Goal: Check status

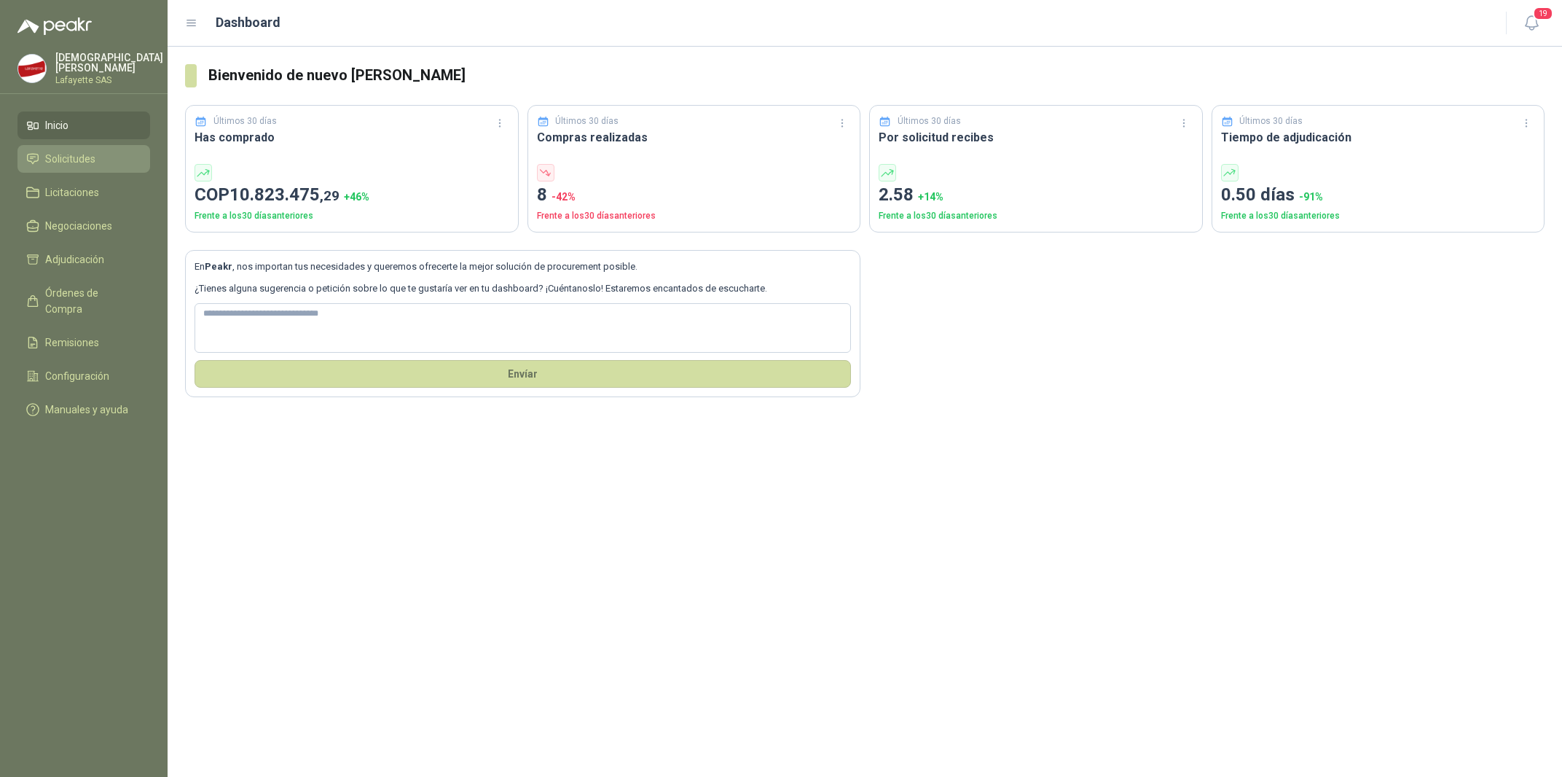
click at [99, 162] on li "Solicitudes" at bounding box center [83, 159] width 115 height 16
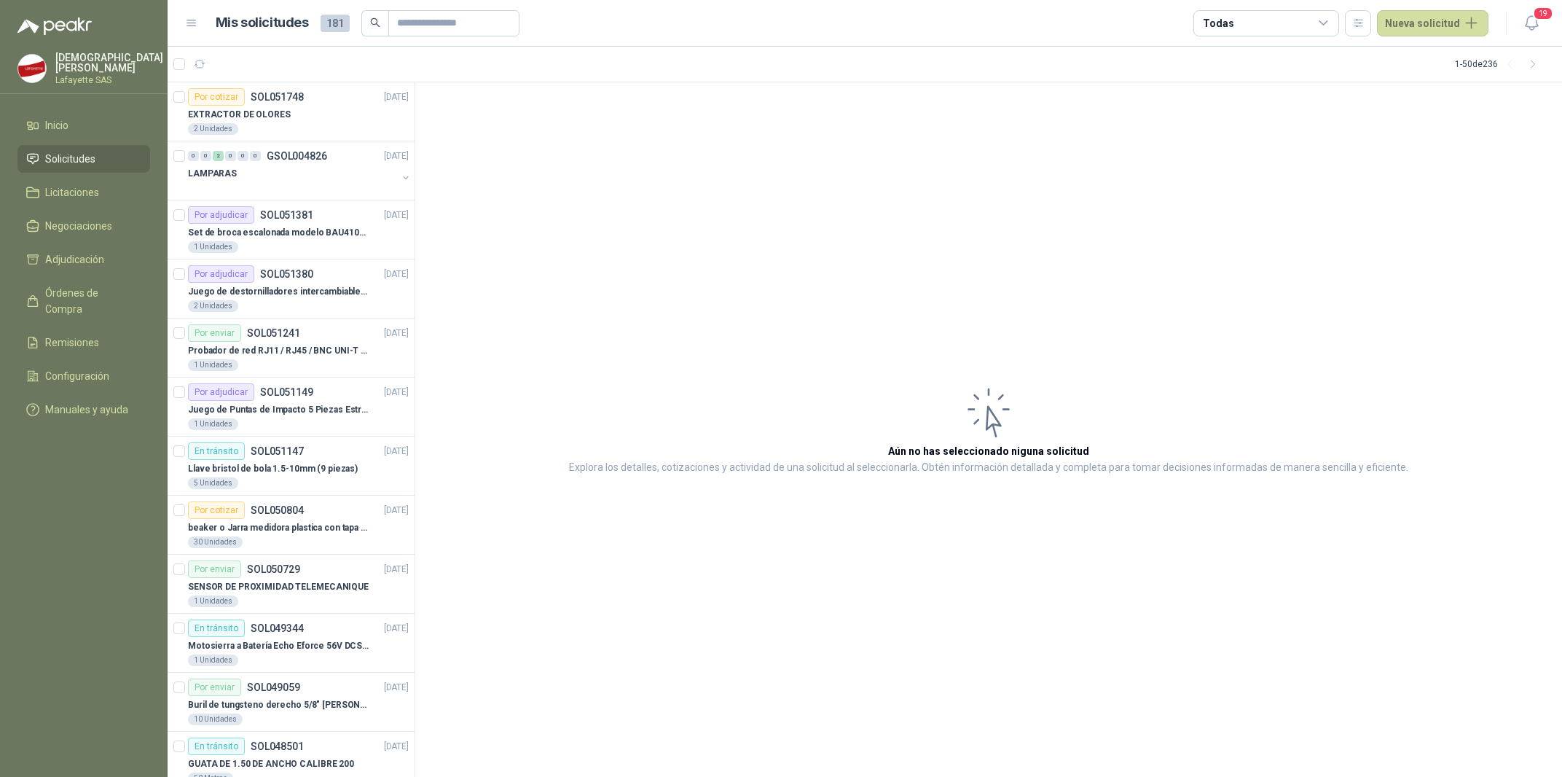
click at [1526, 36] on header "Mis solicitudes 181 Todas Nueva solicitud 19" at bounding box center [865, 23] width 1394 height 47
click at [1531, 30] on icon "button" at bounding box center [1531, 23] width 12 height 14
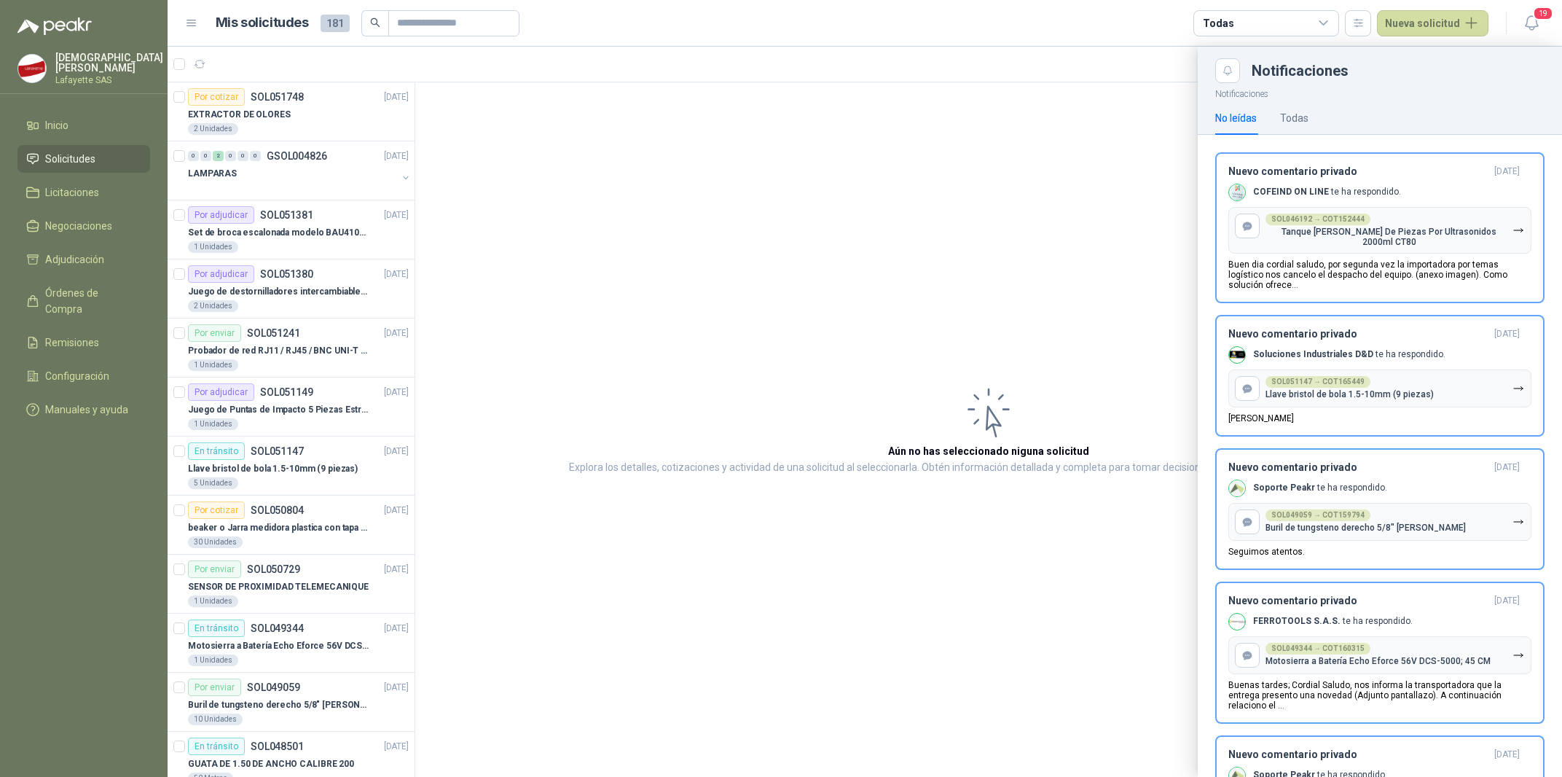
click at [267, 125] on div at bounding box center [865, 412] width 1394 height 730
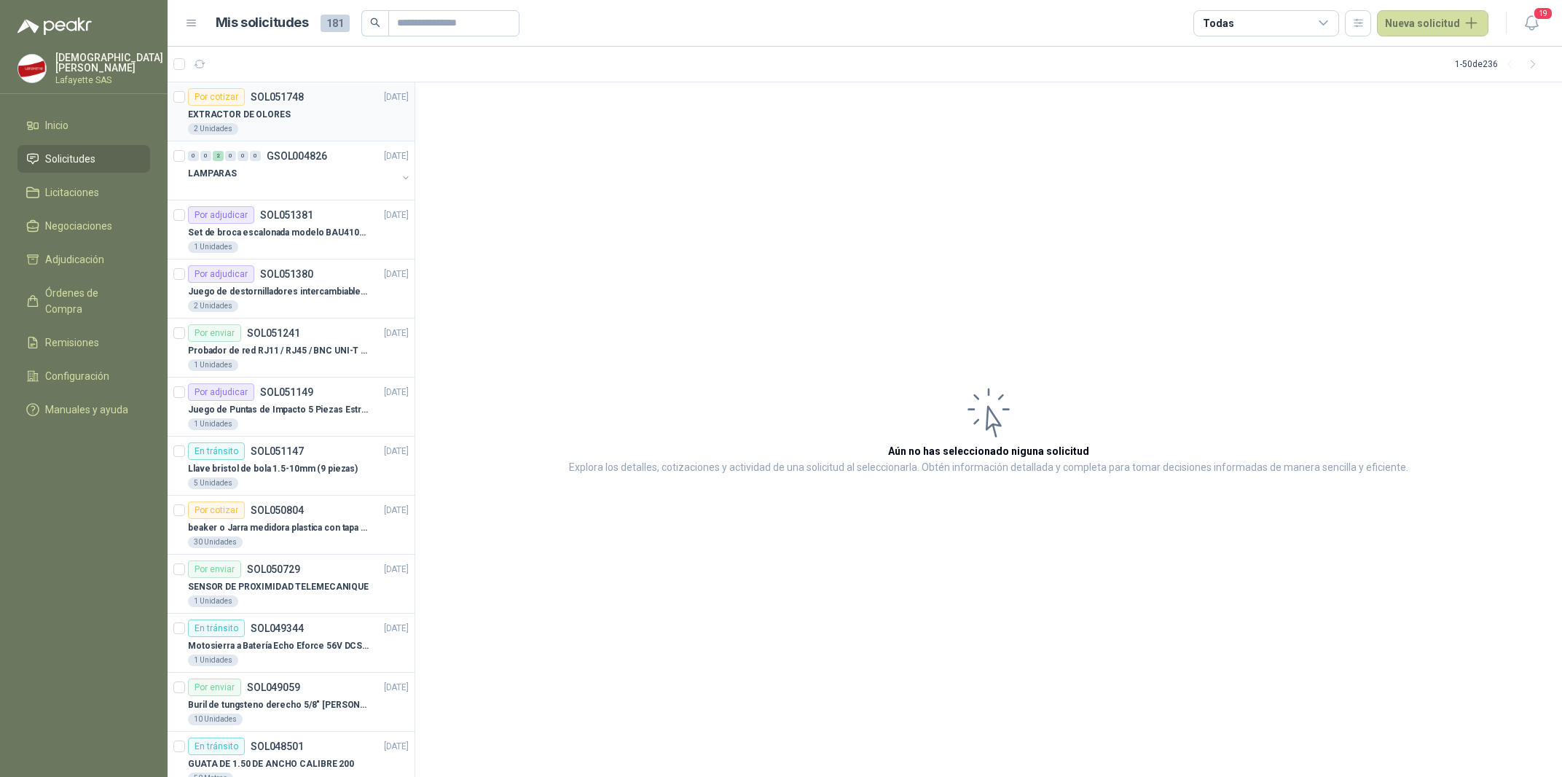
click at [253, 107] on div "EXTRACTOR DE OLORES" at bounding box center [298, 114] width 221 height 17
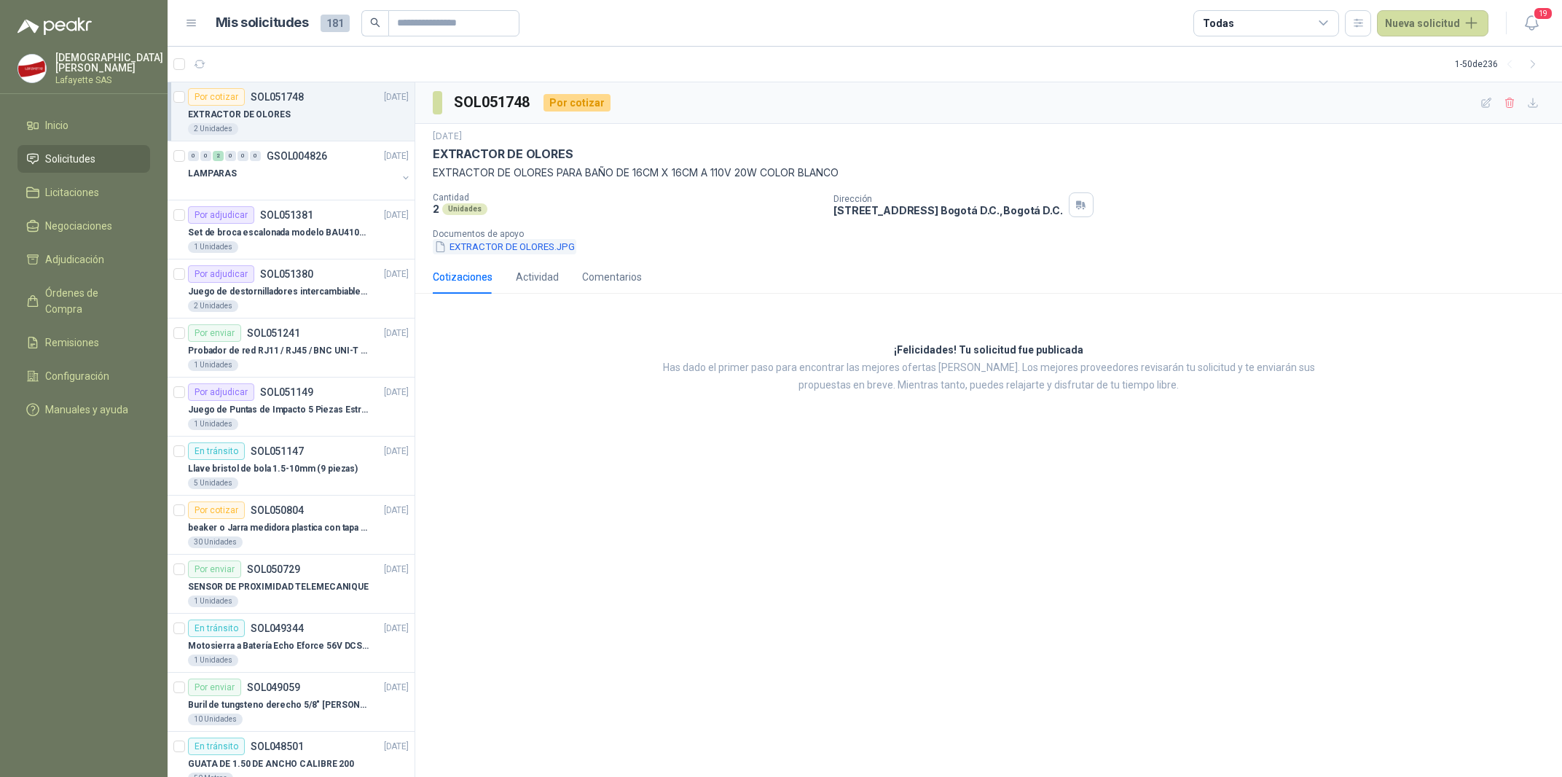
click at [527, 247] on button "EXTRACTOR DE OLORES.JPG" at bounding box center [505, 246] width 144 height 15
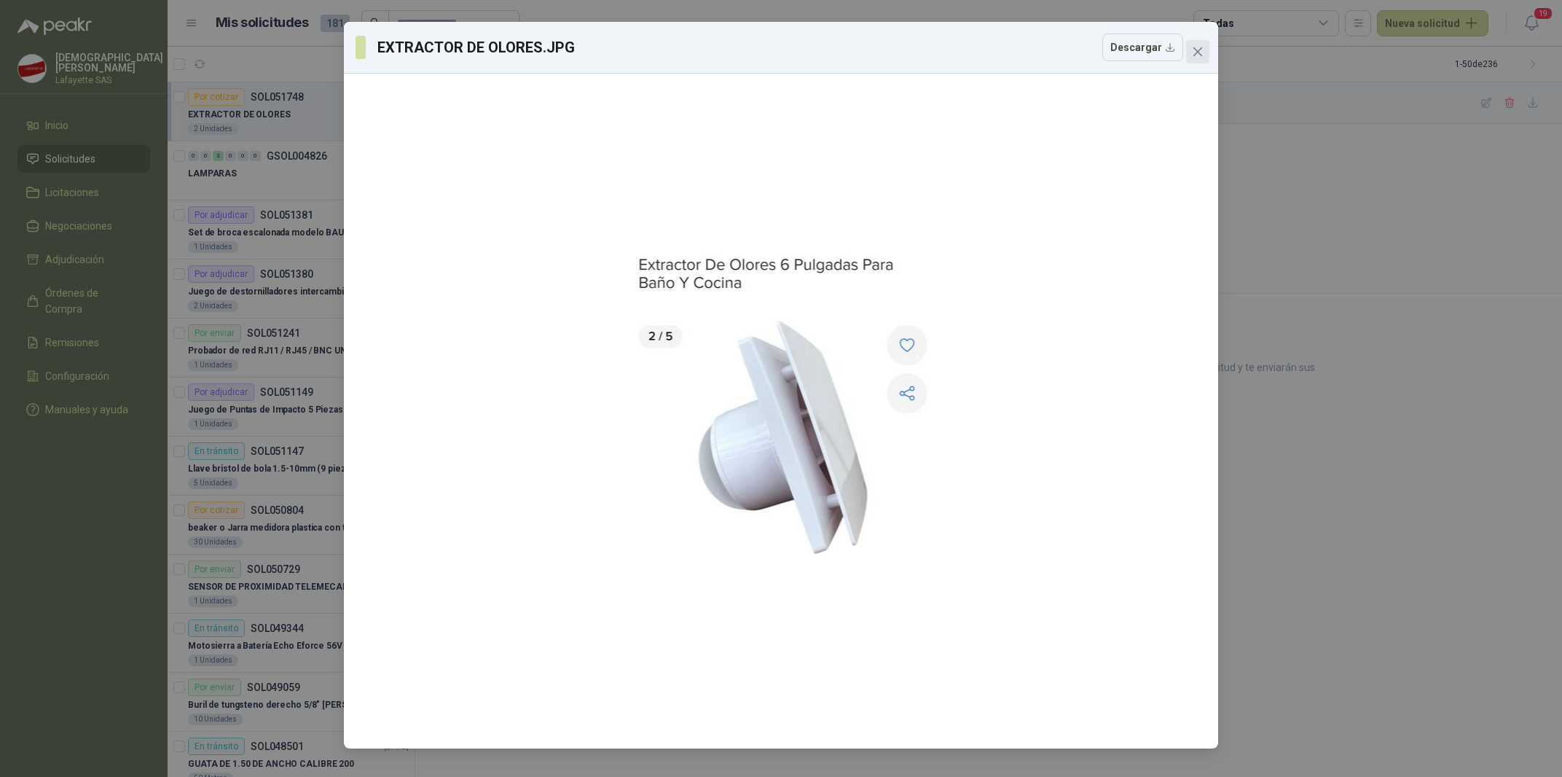
click at [1196, 53] on icon "close" at bounding box center [1197, 51] width 9 height 9
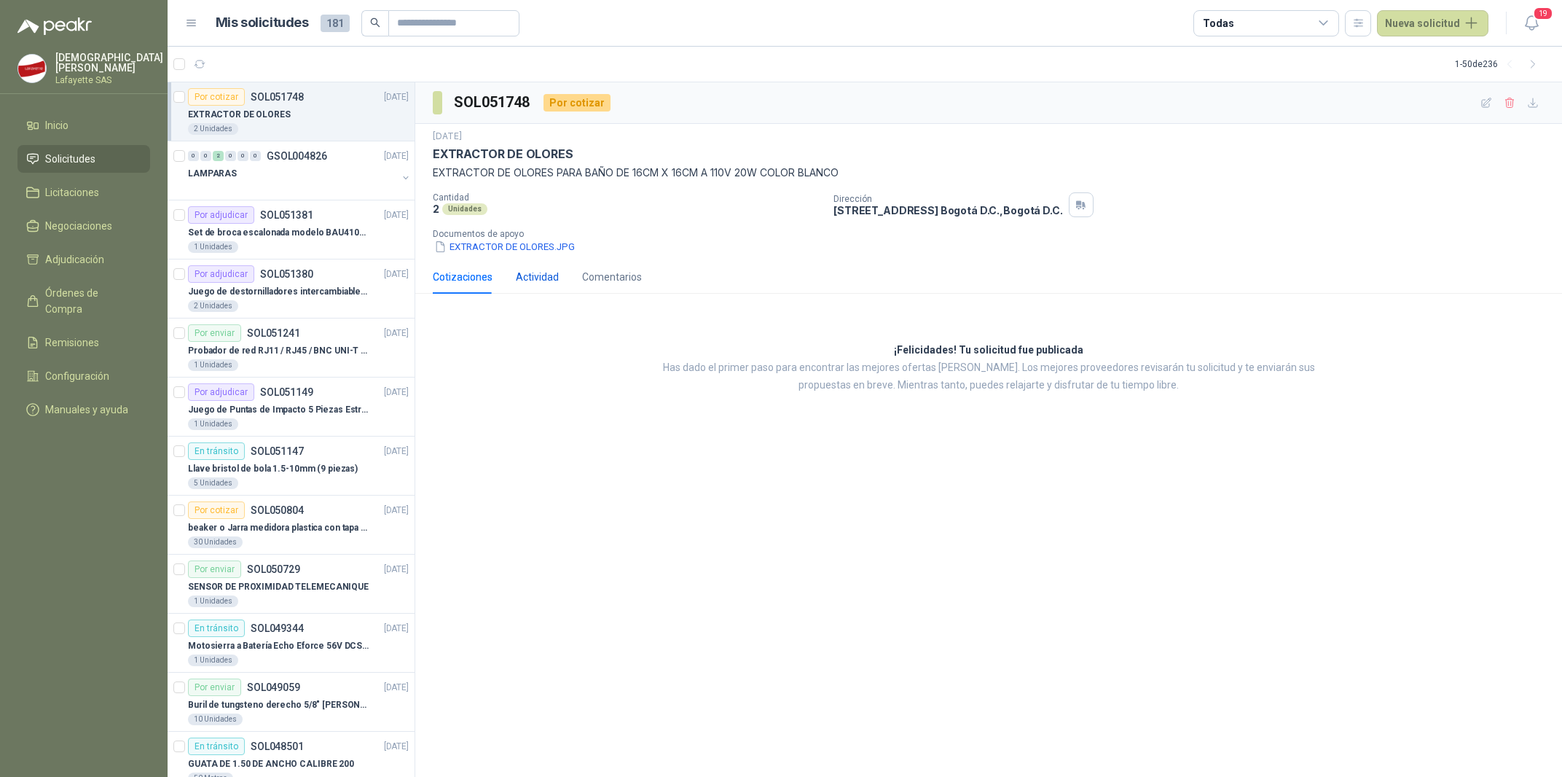
click at [541, 278] on div "Actividad" at bounding box center [537, 277] width 43 height 16
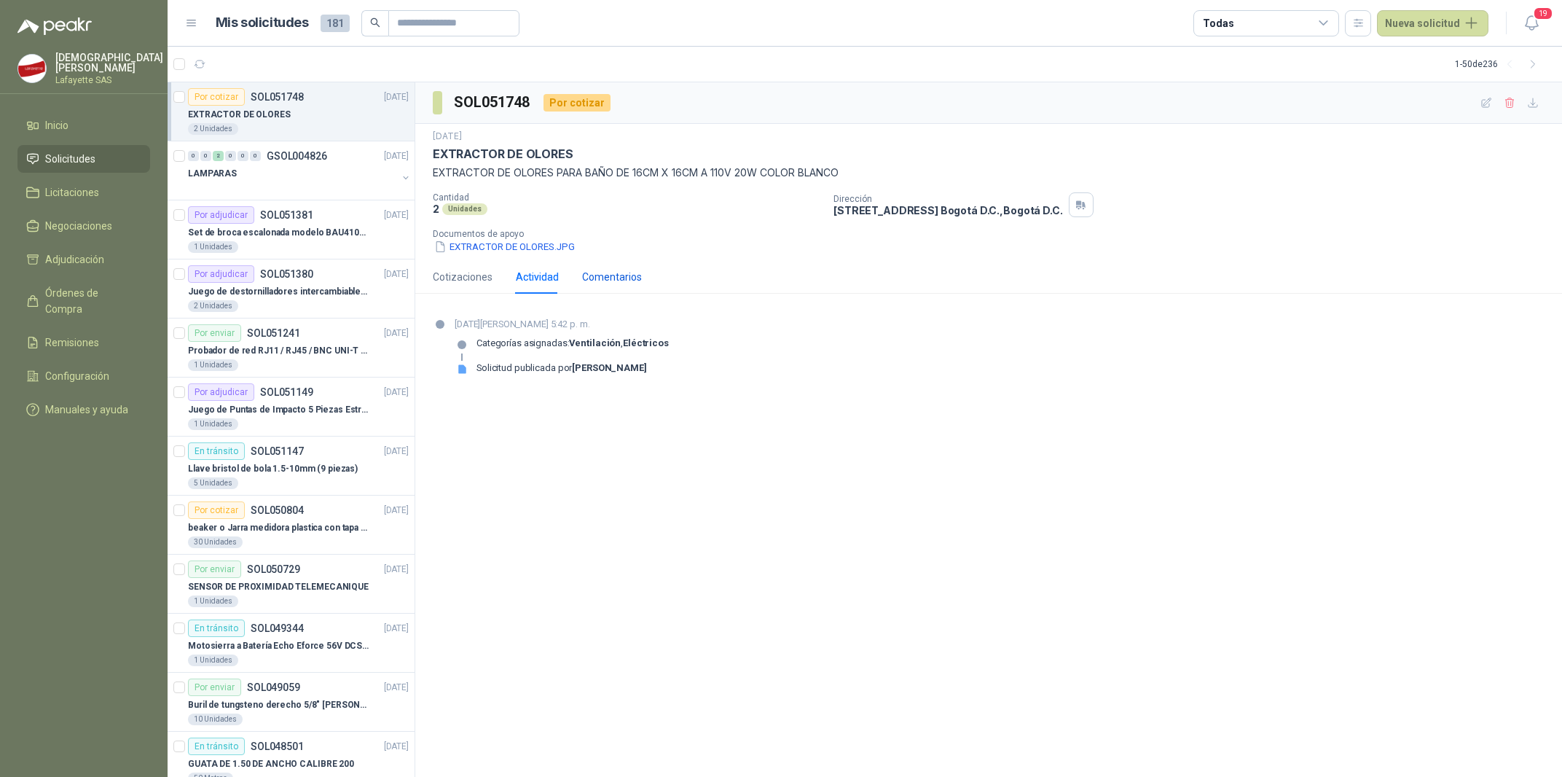
click at [622, 277] on div "Comentarios" at bounding box center [612, 277] width 60 height 16
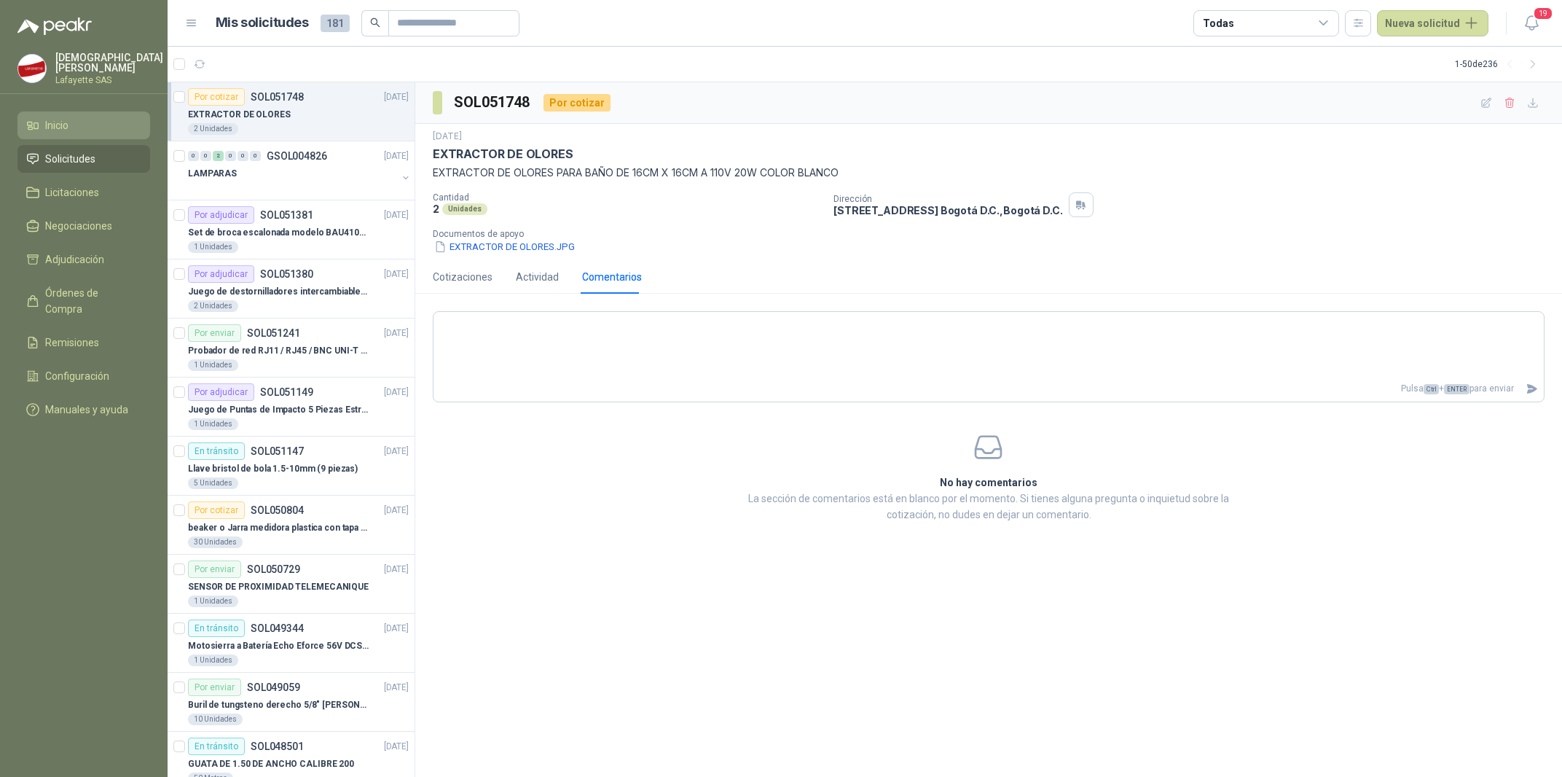
click at [50, 125] on span "Inicio" at bounding box center [56, 125] width 23 height 16
